Goal: Task Accomplishment & Management: Manage account settings

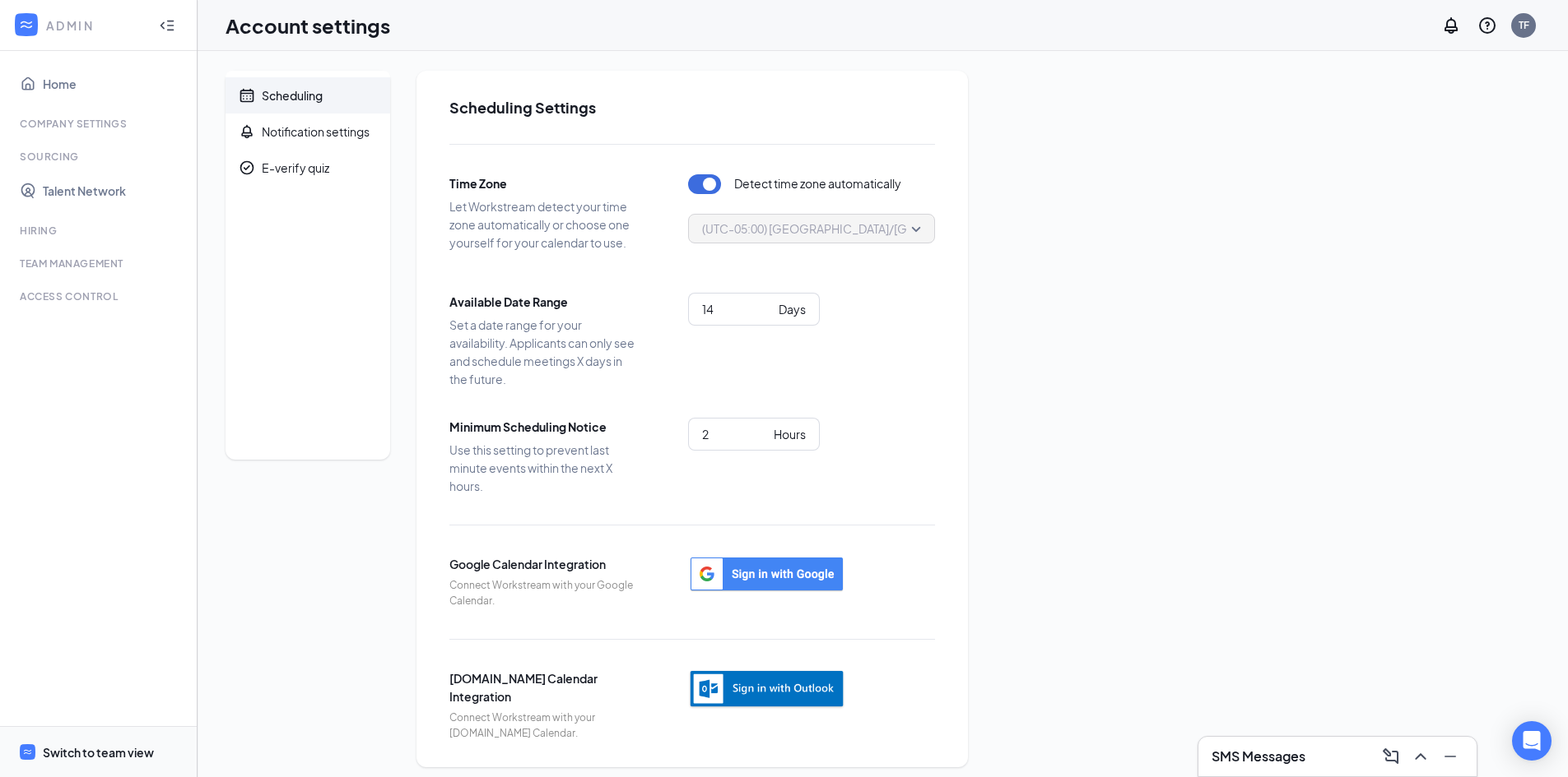
click at [78, 736] on span "Switch to team view" at bounding box center [113, 752] width 141 height 50
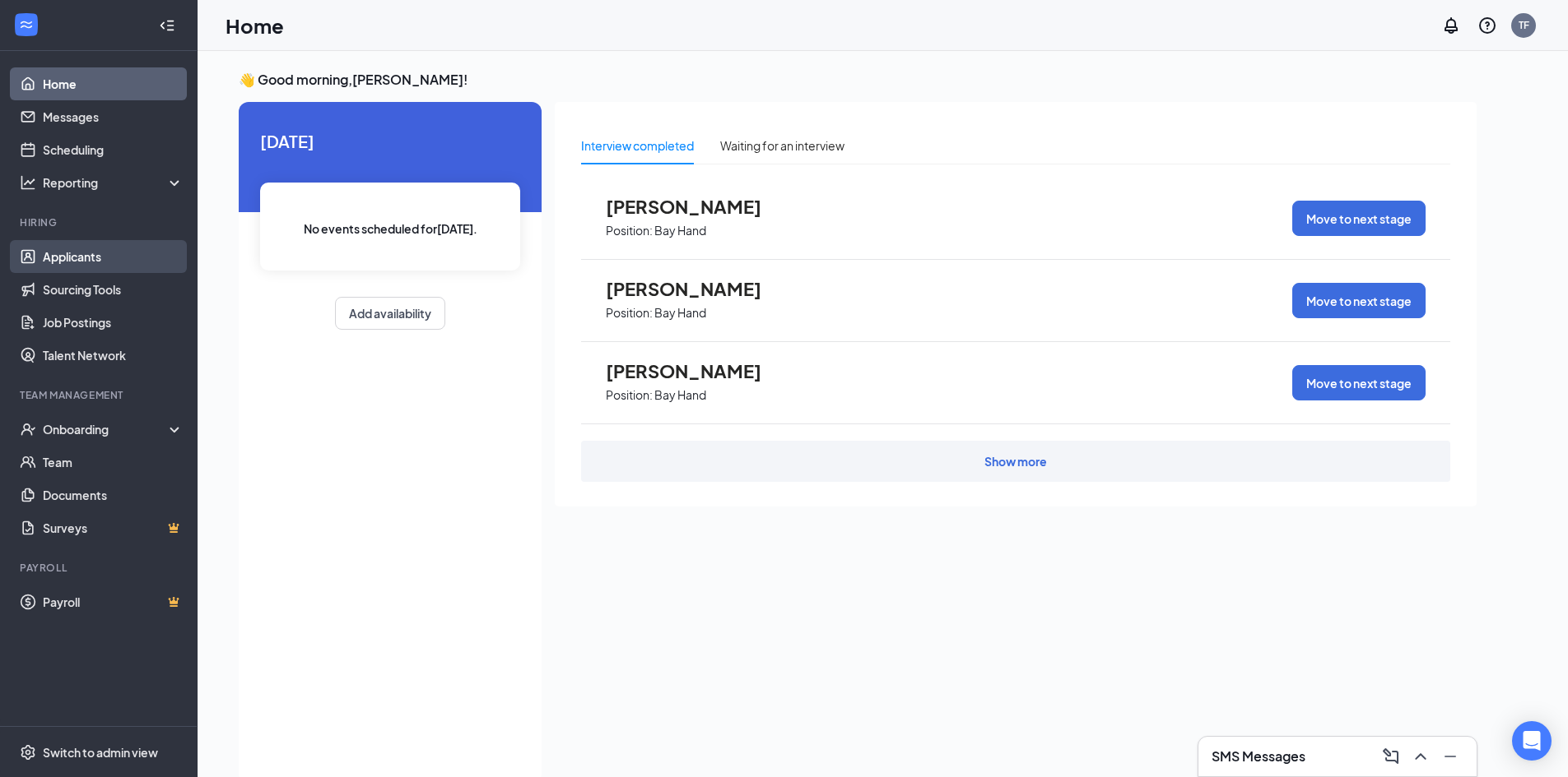
click at [131, 250] on link "Applicants" at bounding box center [113, 257] width 141 height 33
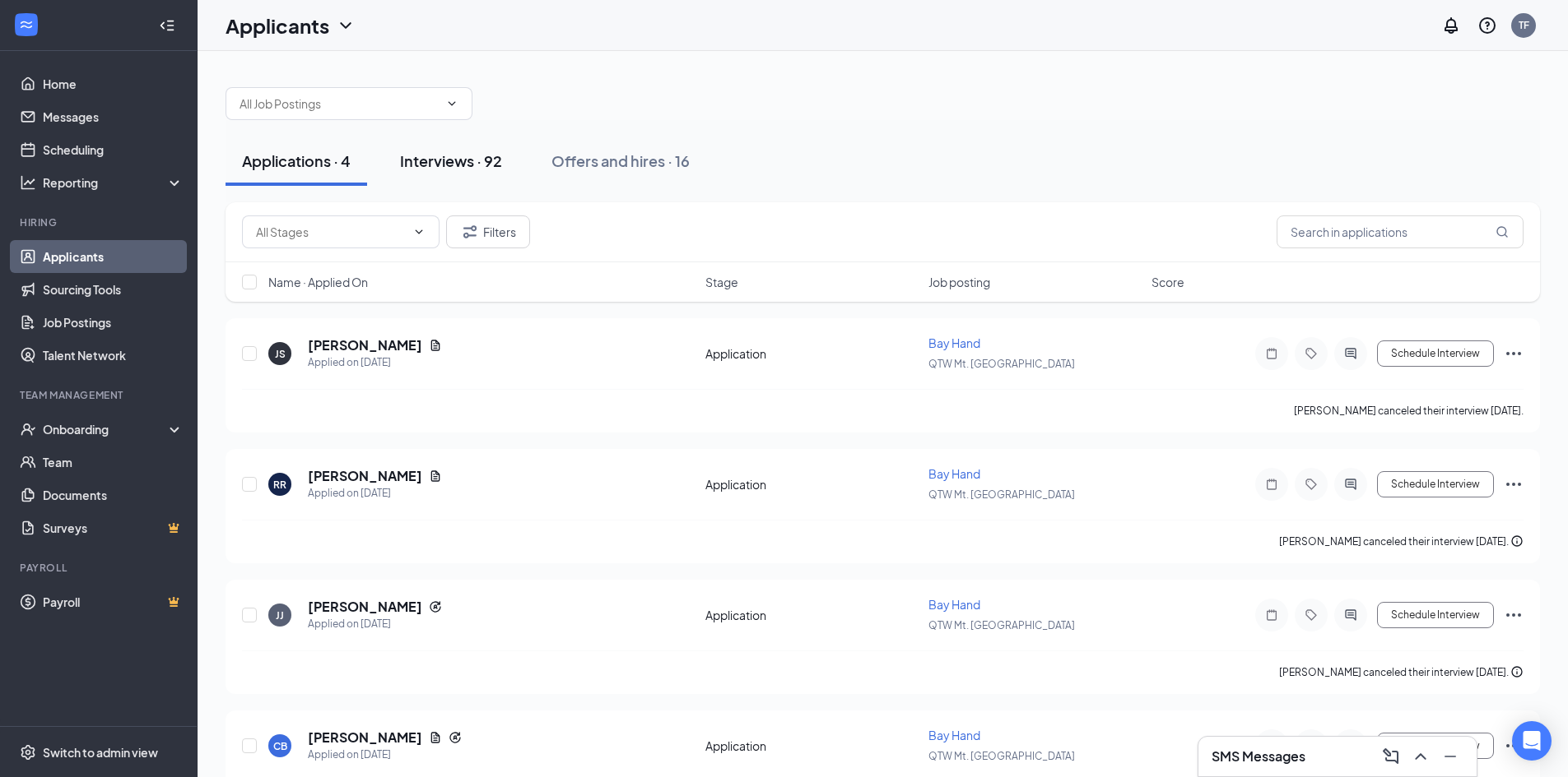
click at [436, 147] on button "Interviews · 92" at bounding box center [451, 162] width 135 height 49
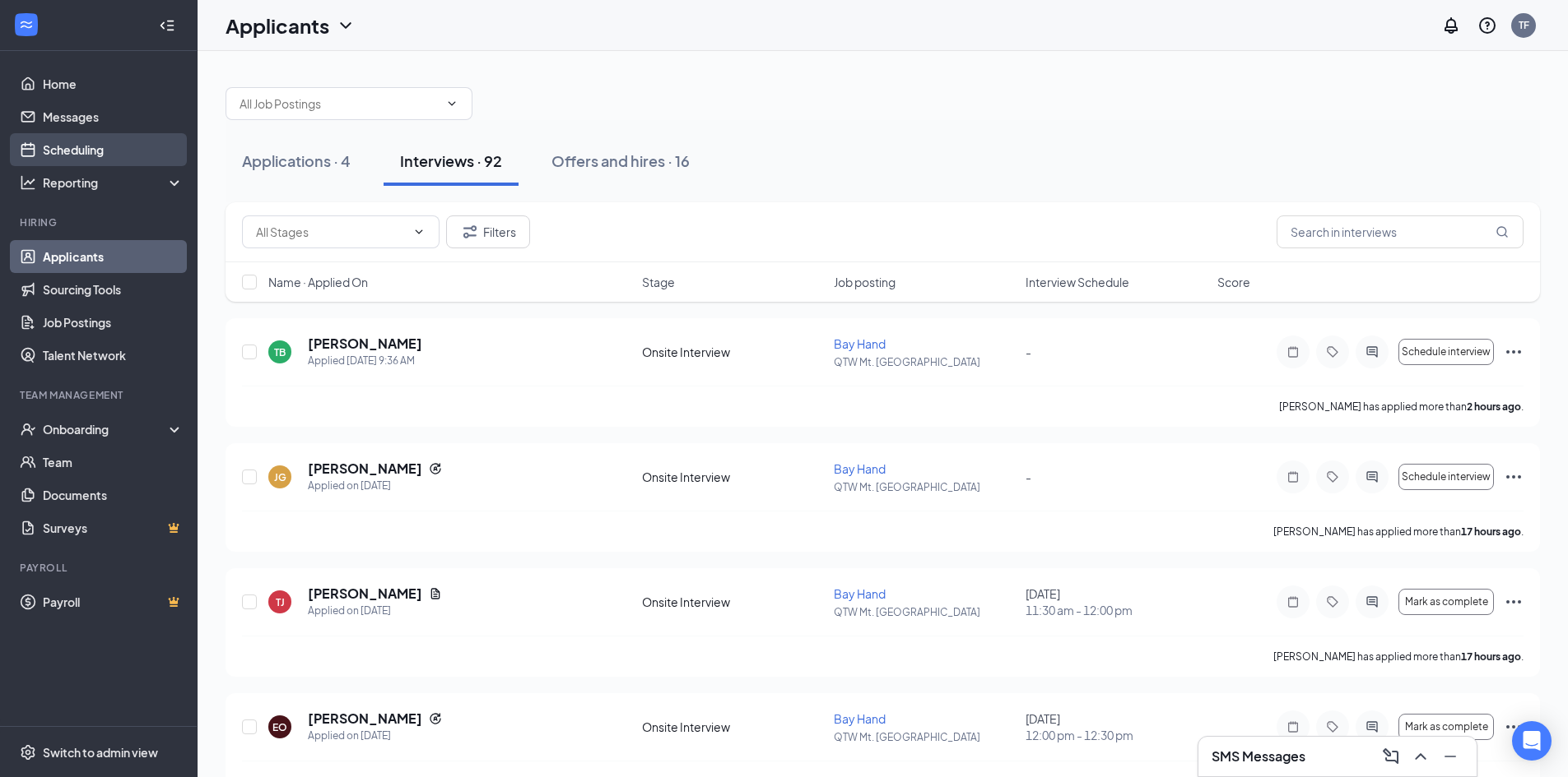
click at [95, 145] on link "Scheduling" at bounding box center [113, 149] width 141 height 33
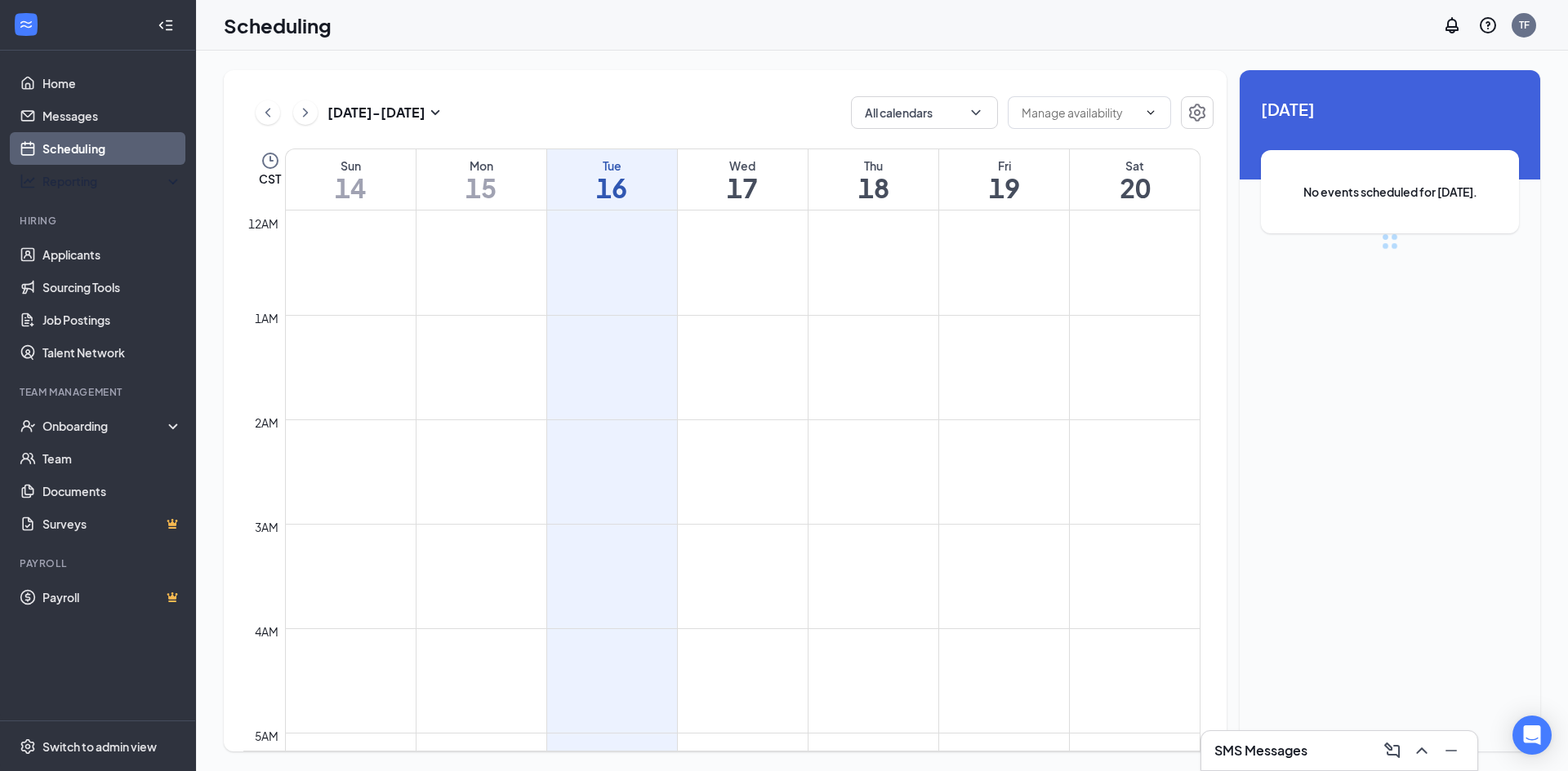
scroll to position [802, 0]
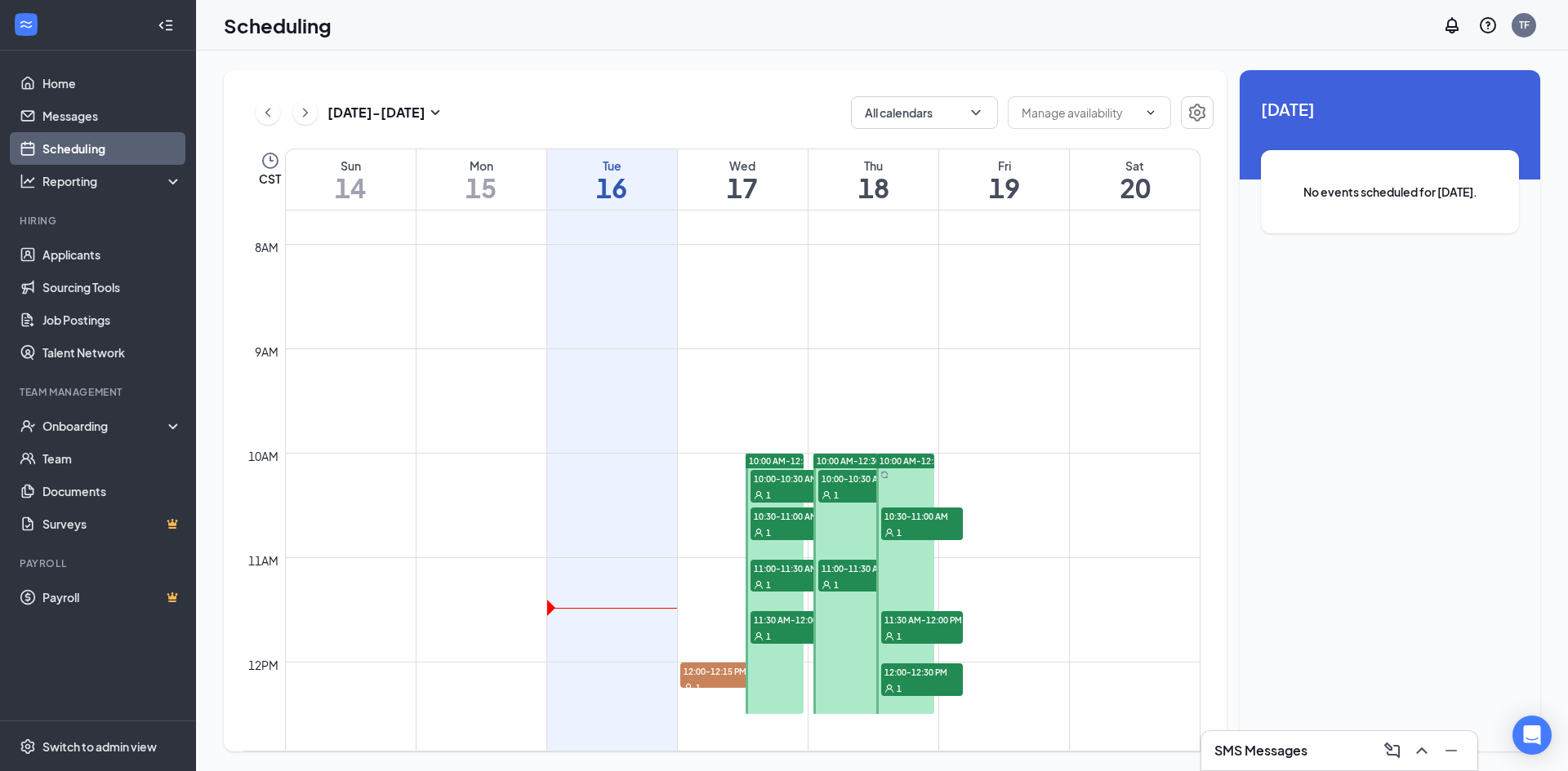
click at [784, 488] on div "1" at bounding box center [791, 494] width 82 height 16
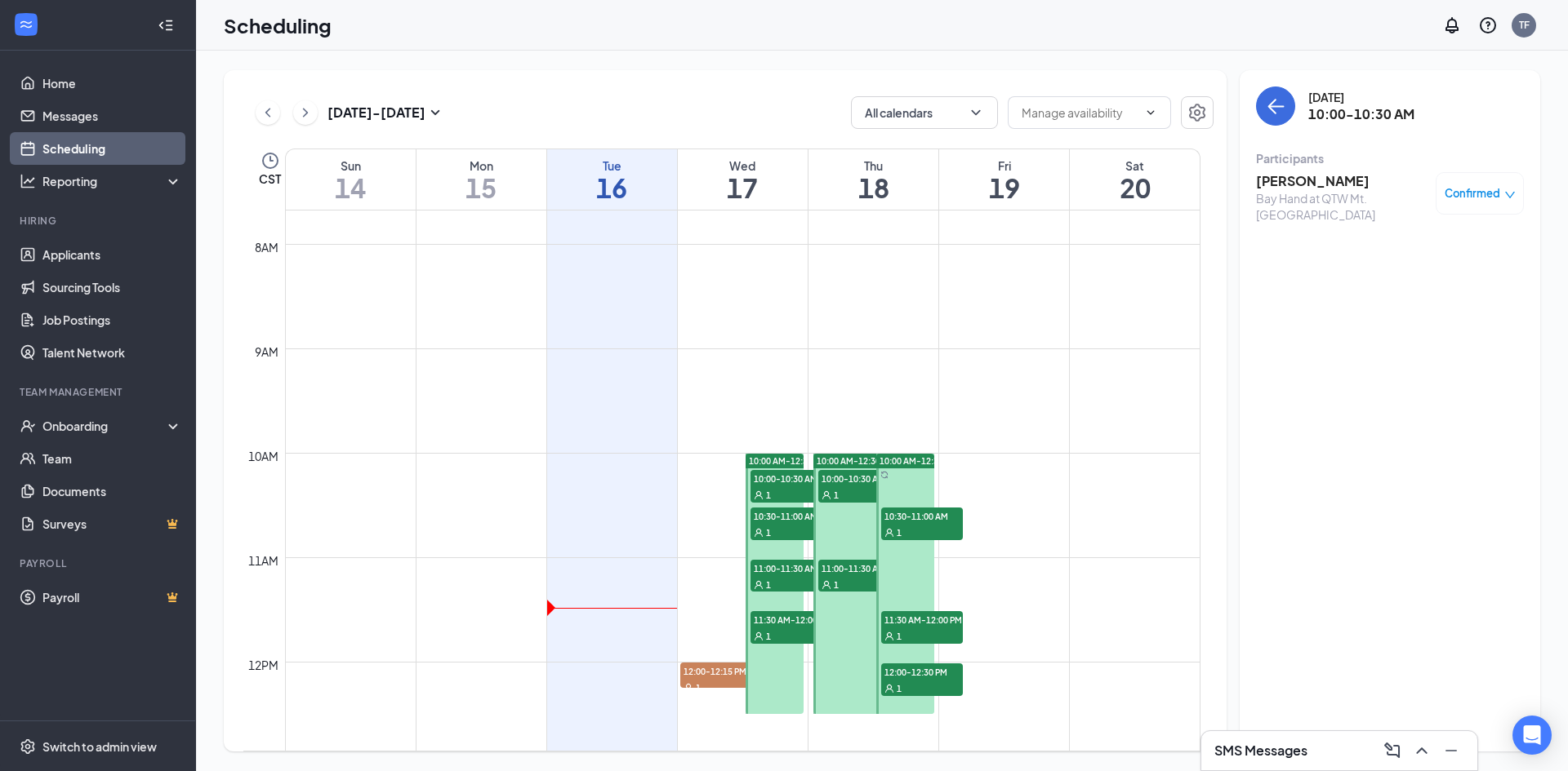
click at [787, 511] on span "10:30-11:00 AM" at bounding box center [791, 515] width 82 height 16
click at [781, 575] on span "11:00-11:30 AM" at bounding box center [791, 567] width 82 height 16
click at [782, 632] on div "1" at bounding box center [791, 635] width 82 height 16
click at [702, 680] on div "1" at bounding box center [721, 687] width 82 height 16
click at [844, 492] on div "1" at bounding box center [859, 494] width 82 height 16
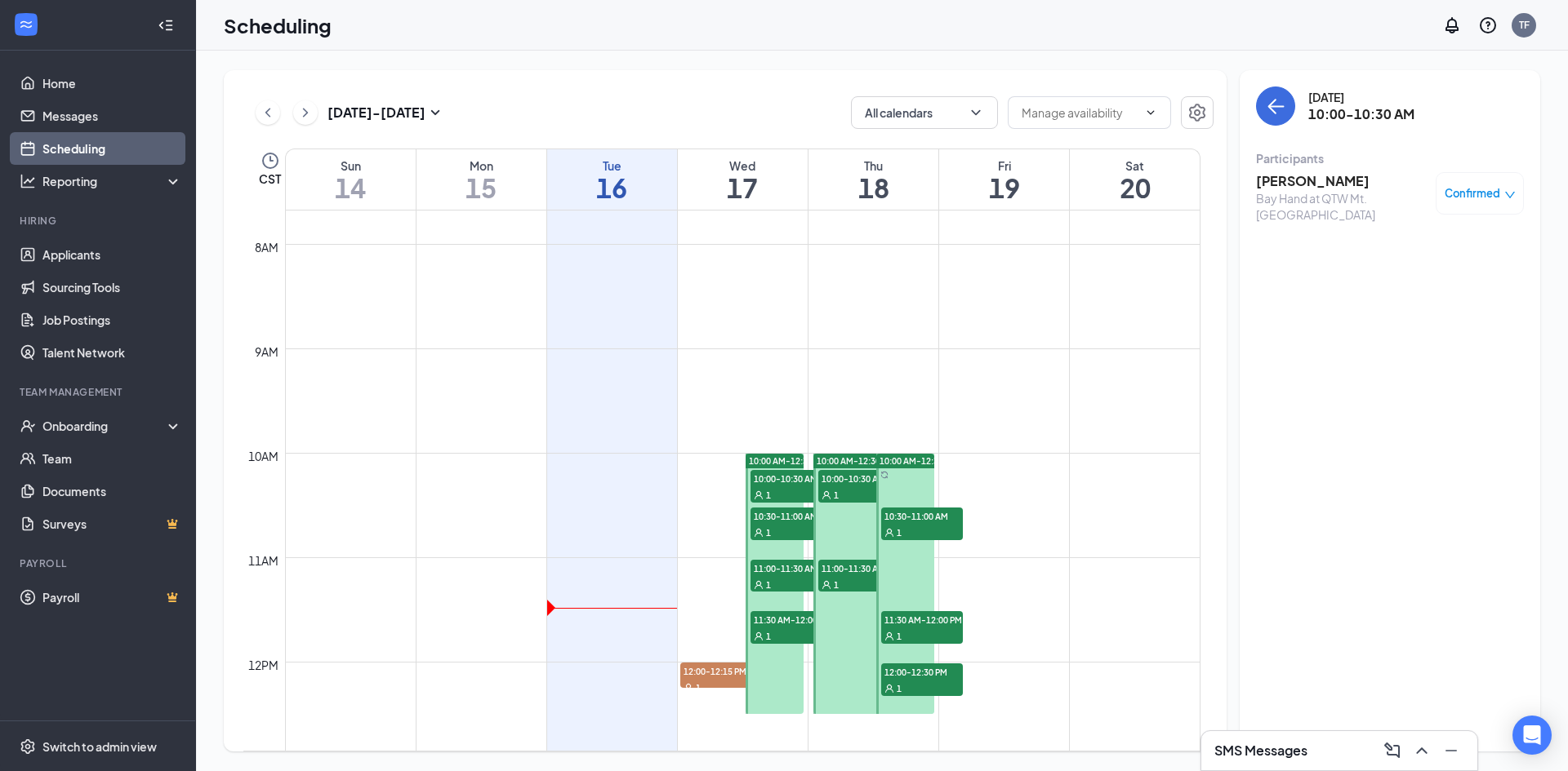
click at [915, 514] on span "10:30-11:00 AM" at bounding box center [921, 515] width 82 height 16
click at [855, 572] on span "11:00-11:30 AM" at bounding box center [859, 567] width 82 height 16
click at [923, 617] on span "11:30 AM-12:00 PM" at bounding box center [921, 619] width 82 height 16
click at [921, 673] on span "12:00-12:30 PM" at bounding box center [921, 671] width 82 height 16
